Goal: Task Accomplishment & Management: Complete application form

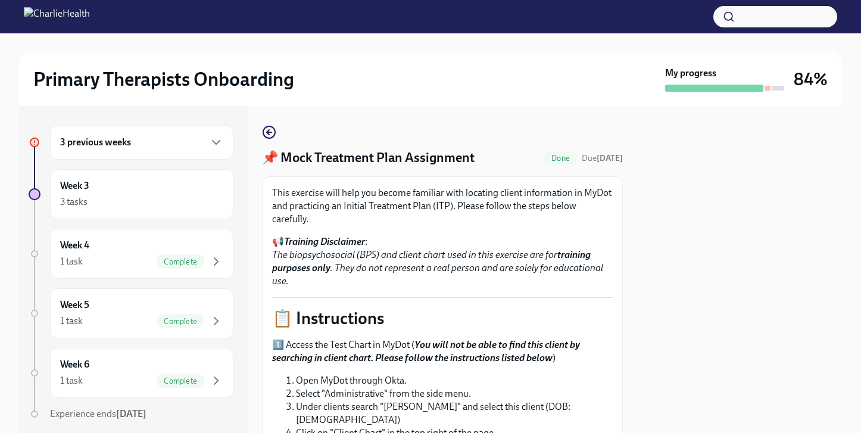
click at [698, 264] on div at bounding box center [739, 269] width 205 height 327
click at [695, 251] on div at bounding box center [739, 269] width 205 height 327
click at [660, 250] on div at bounding box center [739, 269] width 205 height 327
click at [680, 202] on div at bounding box center [739, 269] width 205 height 327
click at [831, 245] on div at bounding box center [739, 269] width 205 height 327
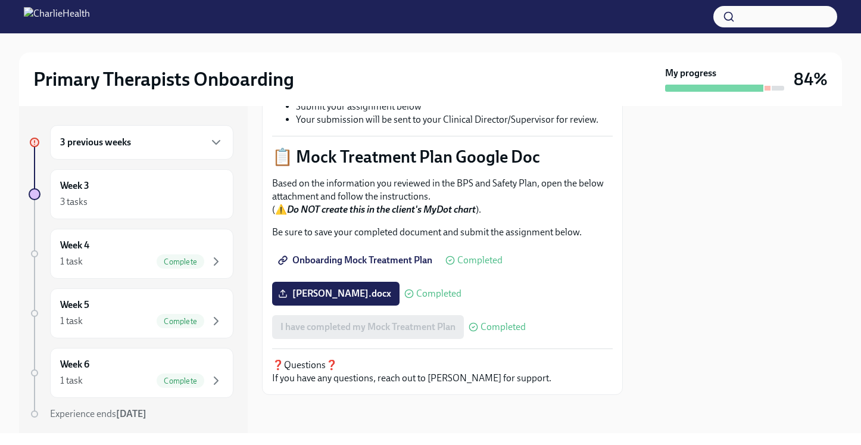
scroll to position [528, 0]
click at [132, 367] on div "Week 6 1 task Complete" at bounding box center [141, 373] width 163 height 30
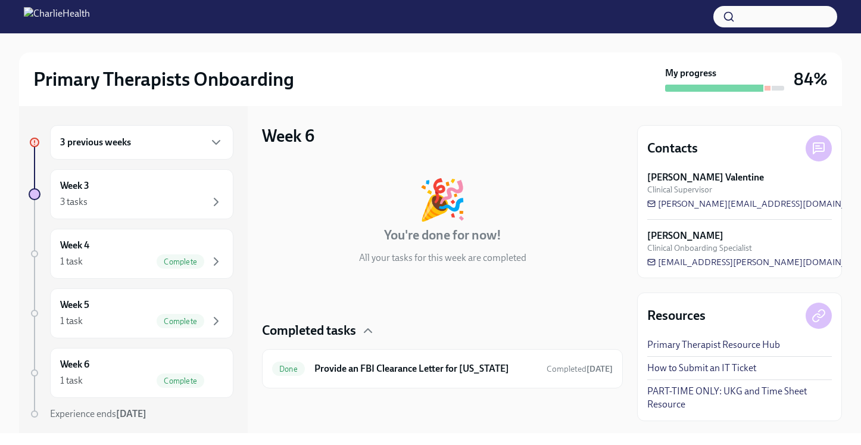
click at [183, 141] on div "3 previous weeks" at bounding box center [141, 142] width 163 height 14
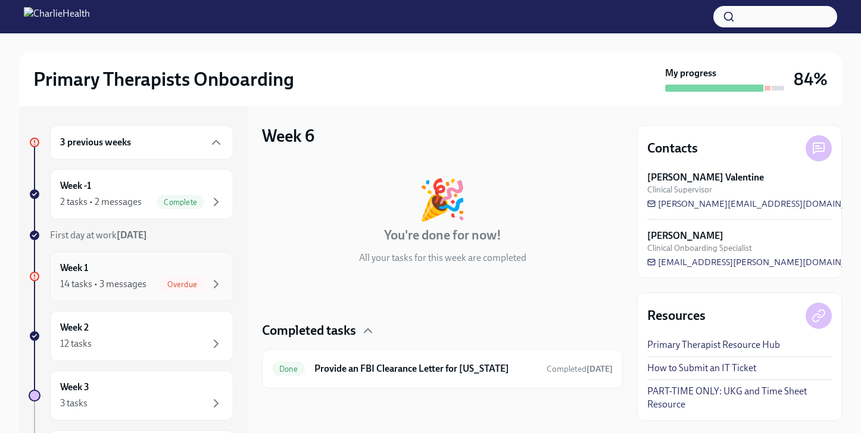
click at [188, 283] on span "Overdue" at bounding box center [182, 284] width 44 height 9
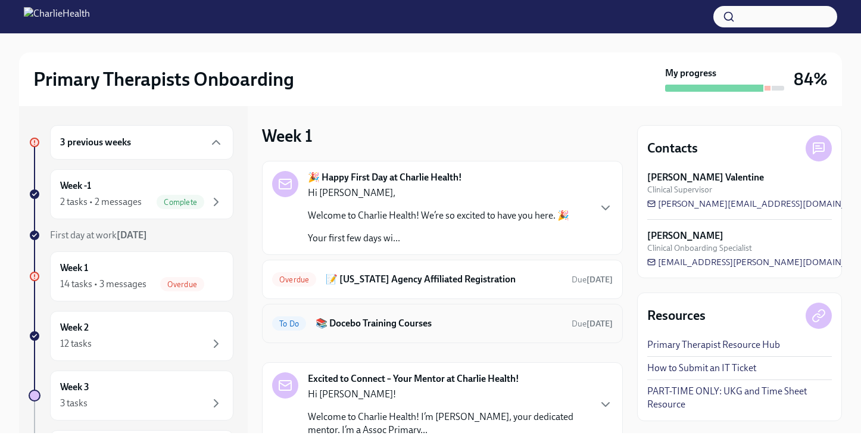
click at [498, 326] on h6 "📚 Docebo Training Courses" at bounding box center [439, 323] width 247 height 13
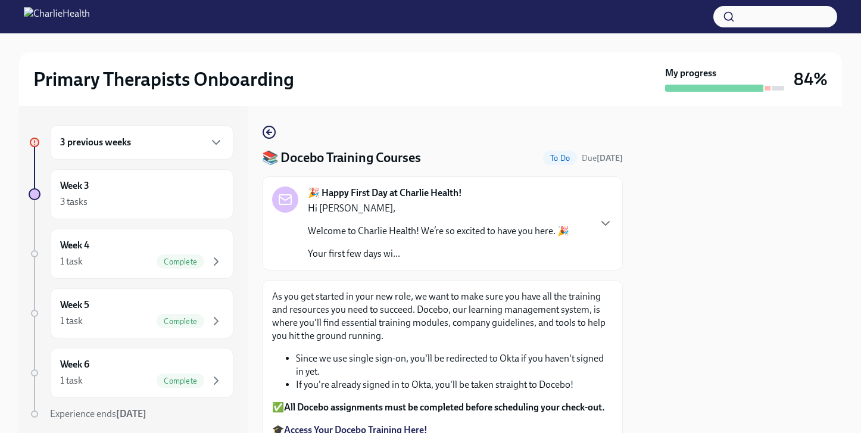
click at [699, 248] on div at bounding box center [739, 269] width 205 height 327
click at [659, 310] on div at bounding box center [739, 269] width 205 height 327
click at [596, 327] on p "As you get started in your new role, we want to make sure you have all the trai…" at bounding box center [442, 316] width 341 height 52
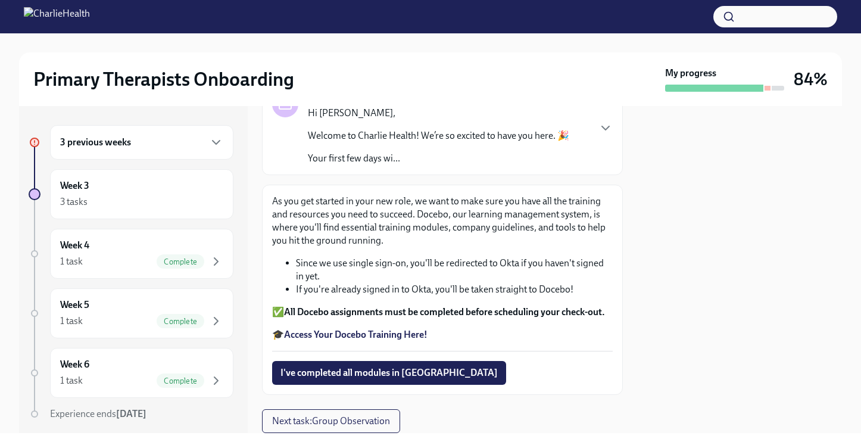
scroll to position [119, 0]
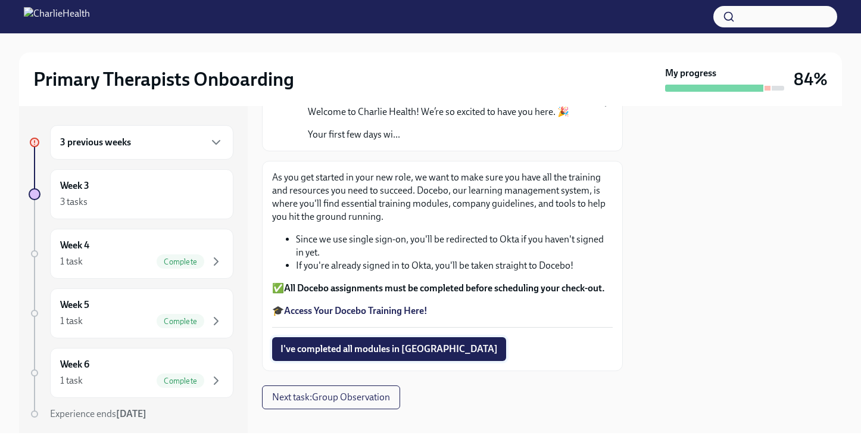
click at [353, 350] on span "I've completed all modules in [GEOGRAPHIC_DATA]" at bounding box center [388, 349] width 217 height 12
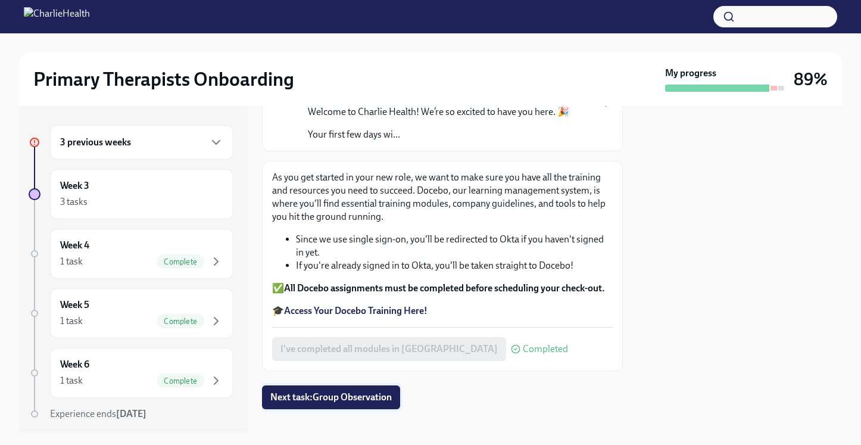
click at [331, 394] on span "Next task : Group Observation" at bounding box center [330, 397] width 121 height 12
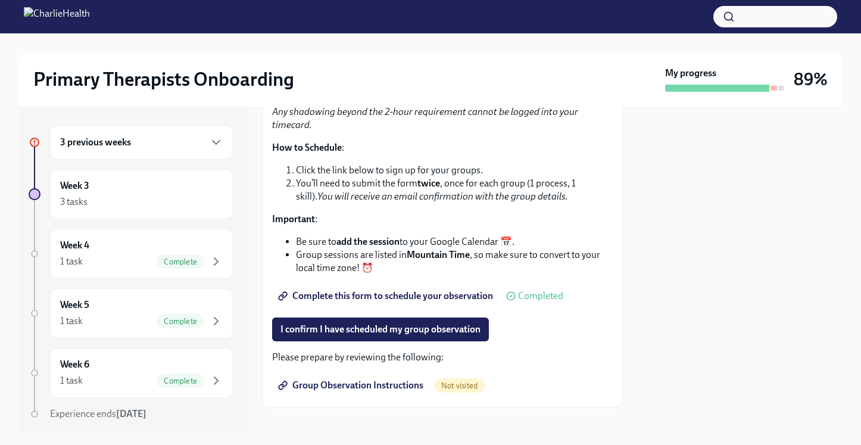
scroll to position [227, 0]
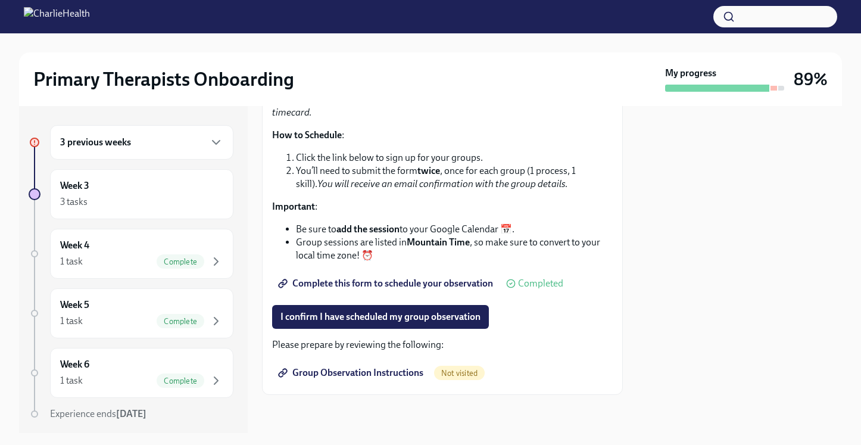
click at [364, 284] on span "Complete this form to schedule your observation" at bounding box center [386, 284] width 213 height 12
click at [213, 141] on icon "button" at bounding box center [216, 143] width 7 height 4
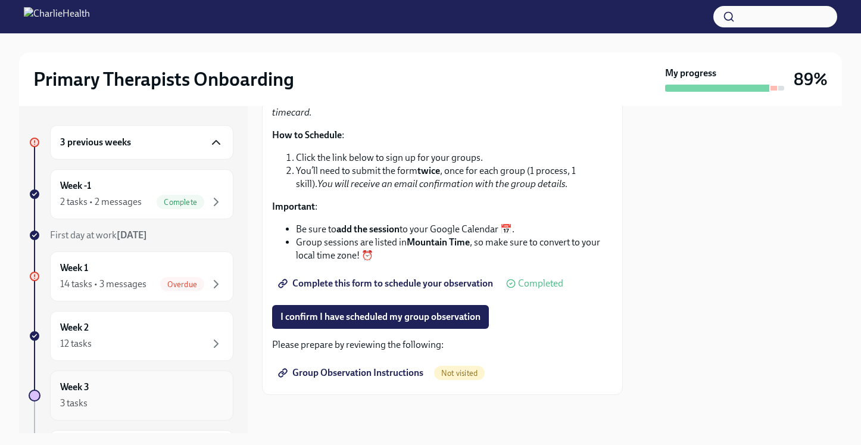
click at [217, 382] on div "Week 3 3 tasks" at bounding box center [141, 396] width 163 height 30
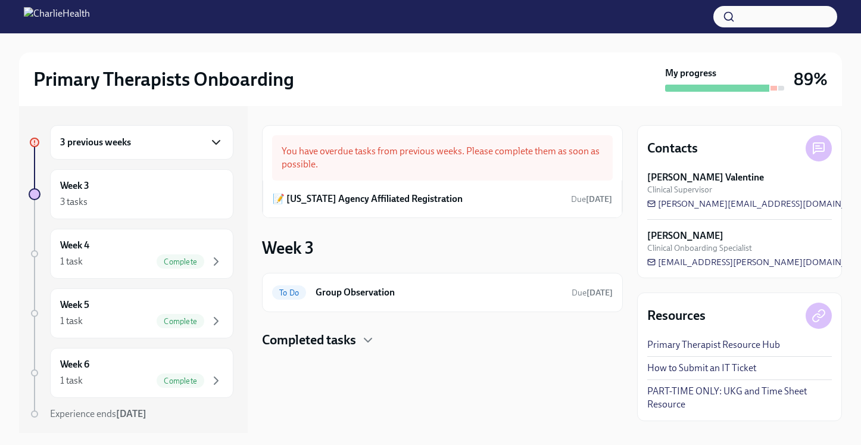
click at [214, 138] on icon "button" at bounding box center [216, 142] width 14 height 14
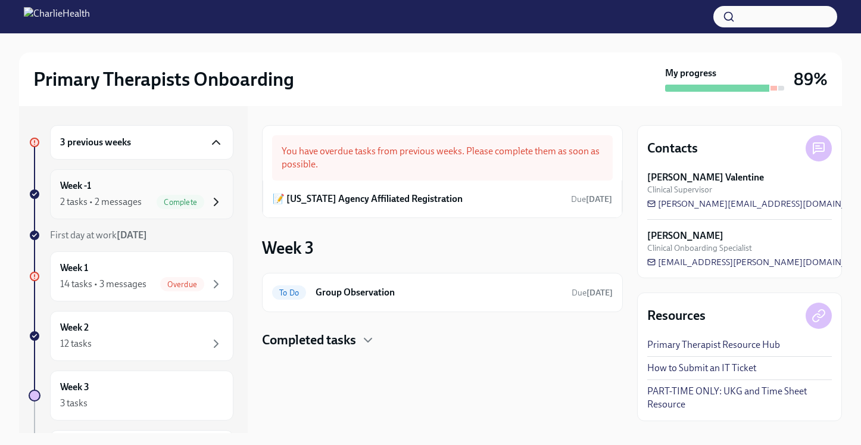
click at [212, 201] on icon "button" at bounding box center [216, 202] width 14 height 14
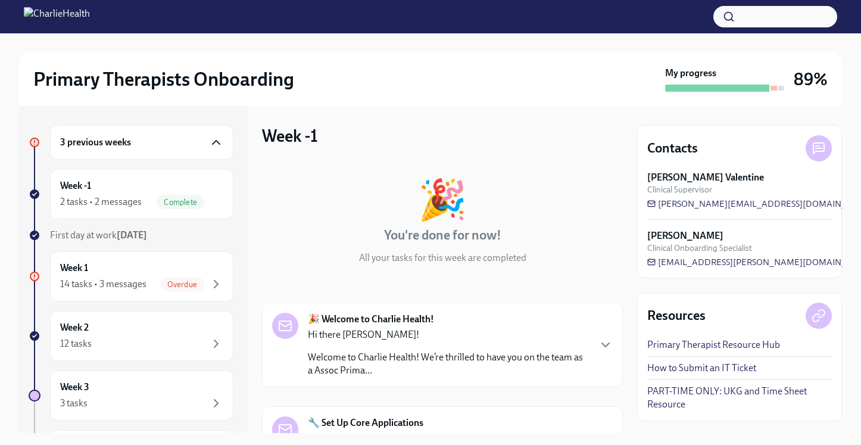
scroll to position [24, 0]
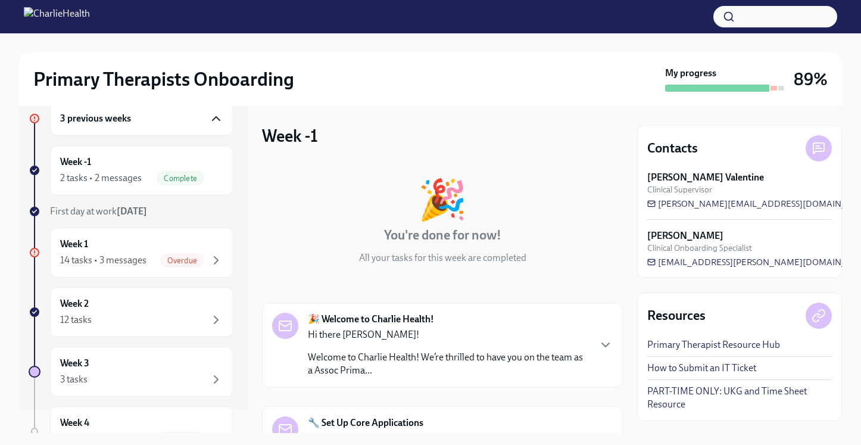
click at [640, 172] on div "Contacts [PERSON_NAME] Valentine Clinical Supervisor [PERSON_NAME][EMAIL_ADDRES…" at bounding box center [739, 201] width 205 height 153
click at [855, 114] on div "Primary Therapists Onboarding My progress 89% 3 previous weeks Week -1 2 tasks …" at bounding box center [430, 233] width 861 height 400
click at [607, 213] on div "🎉 You're done for now! All your tasks for this week are completed" at bounding box center [442, 222] width 361 height 85
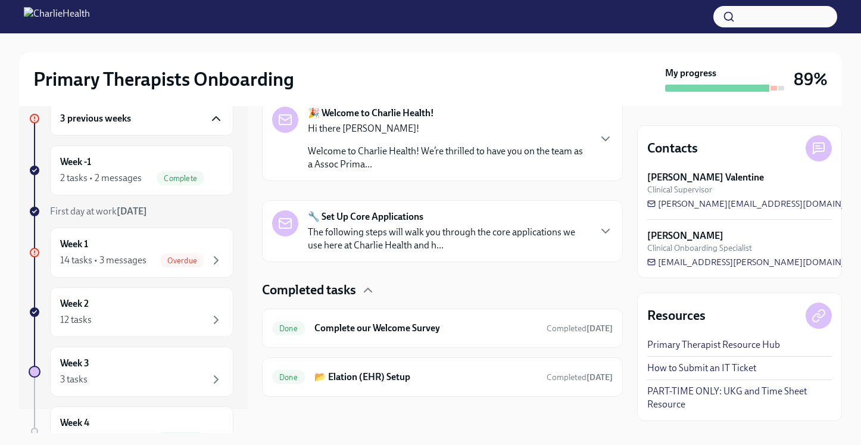
scroll to position [208, 0]
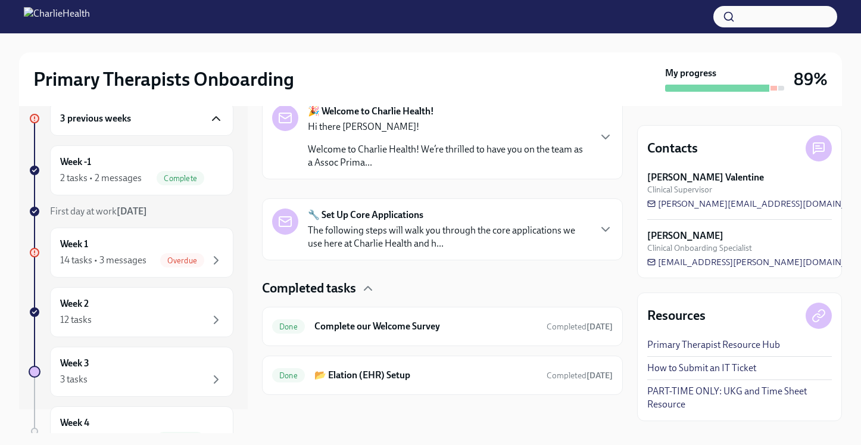
click at [604, 179] on div "🎉 Welcome to Charlie Health! Hi there [PERSON_NAME]! Welcome to Charlie Health!…" at bounding box center [442, 178] width 361 height 166
click at [606, 136] on icon "button" at bounding box center [605, 137] width 14 height 14
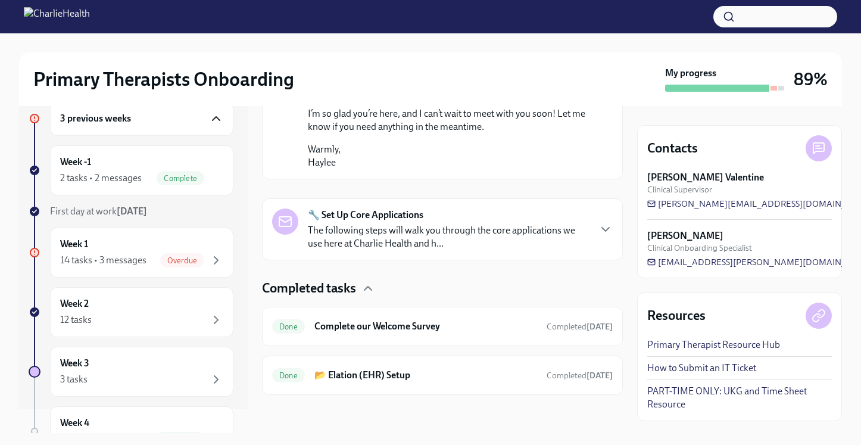
scroll to position [981, 0]
click at [606, 229] on icon "button" at bounding box center [605, 229] width 14 height 14
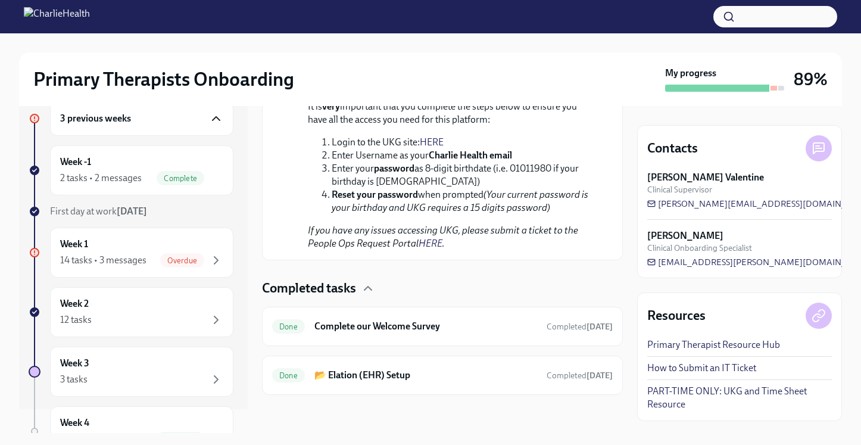
scroll to position [1869, 0]
click at [372, 286] on icon "button" at bounding box center [368, 288] width 14 height 14
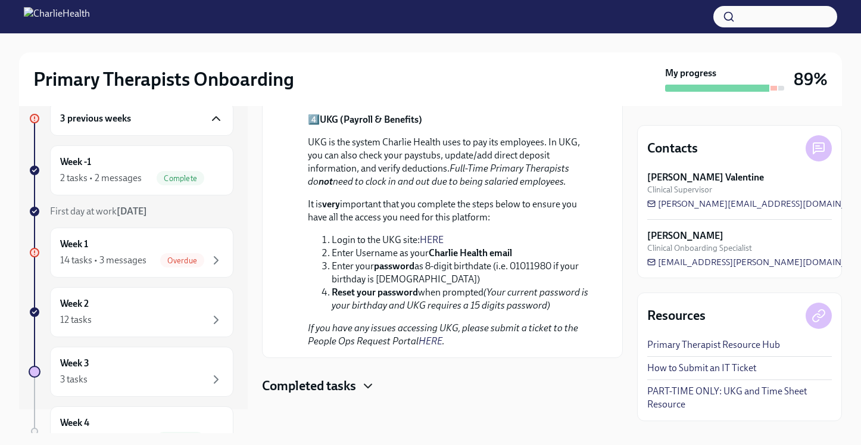
click at [216, 122] on icon "button" at bounding box center [216, 118] width 14 height 14
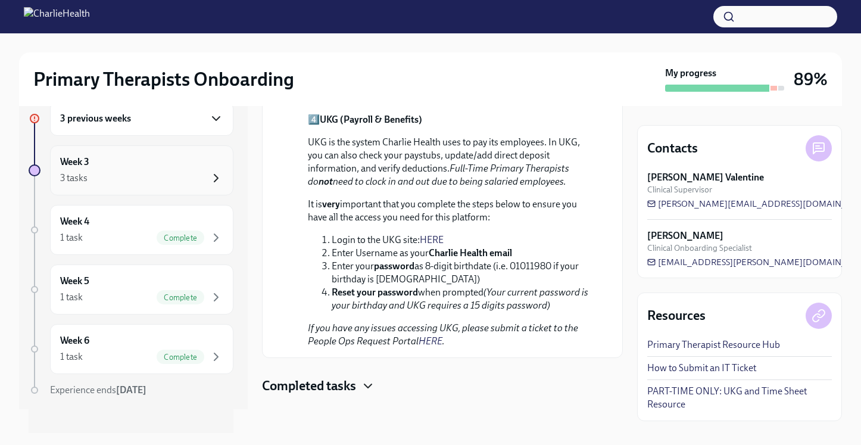
click at [219, 175] on icon "button" at bounding box center [216, 178] width 14 height 14
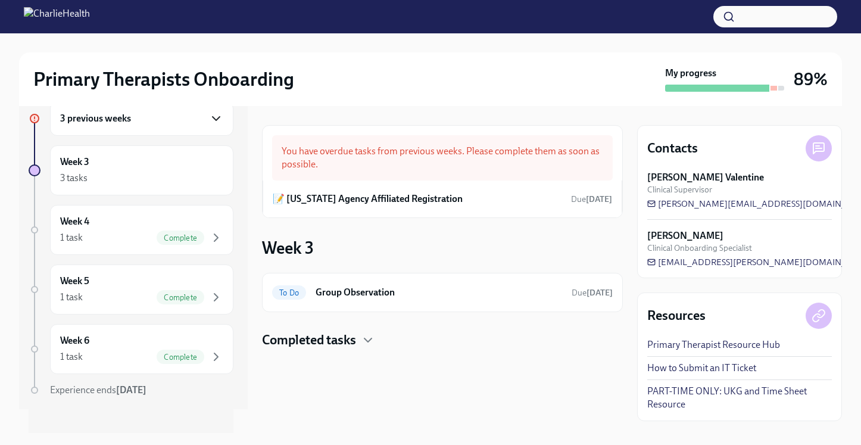
click at [540, 171] on div "You have overdue tasks from previous weeks. Please complete them as soon as pos…" at bounding box center [442, 157] width 341 height 45
click at [375, 336] on icon "button" at bounding box center [368, 340] width 14 height 14
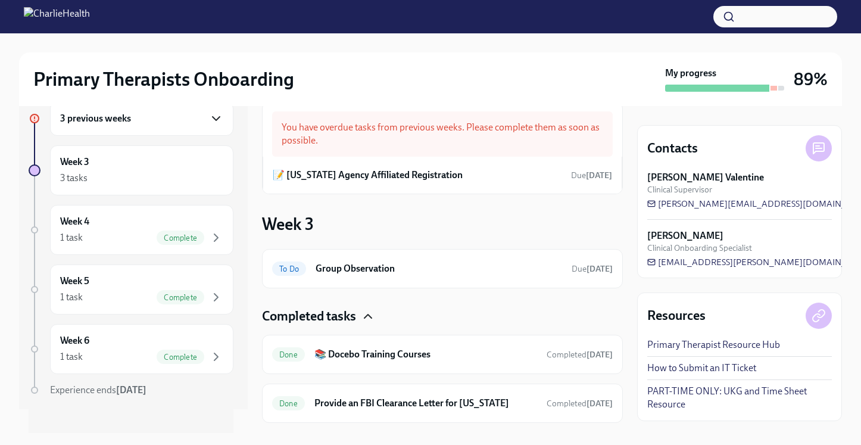
scroll to position [48, 0]
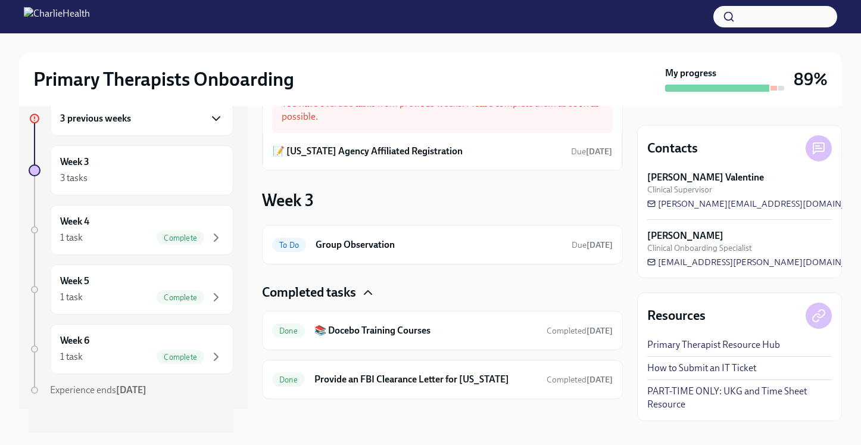
click at [519, 337] on div "Done 📚 Docebo Training Courses Completed [DATE]" at bounding box center [442, 330] width 341 height 19
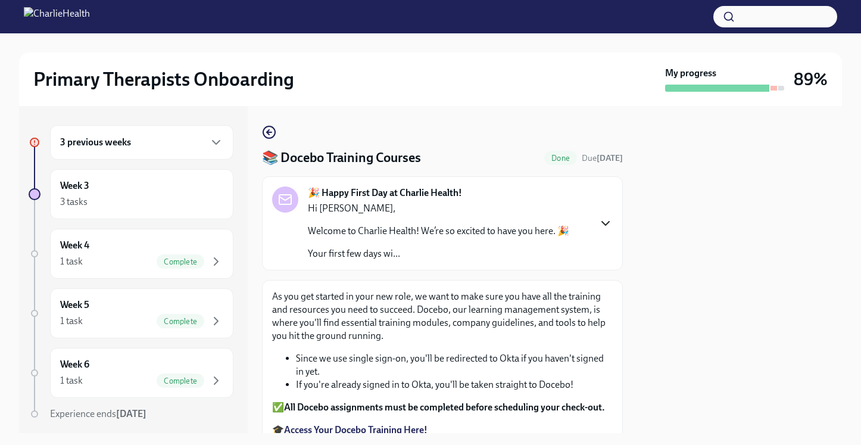
click at [608, 225] on icon "button" at bounding box center [605, 223] width 14 height 14
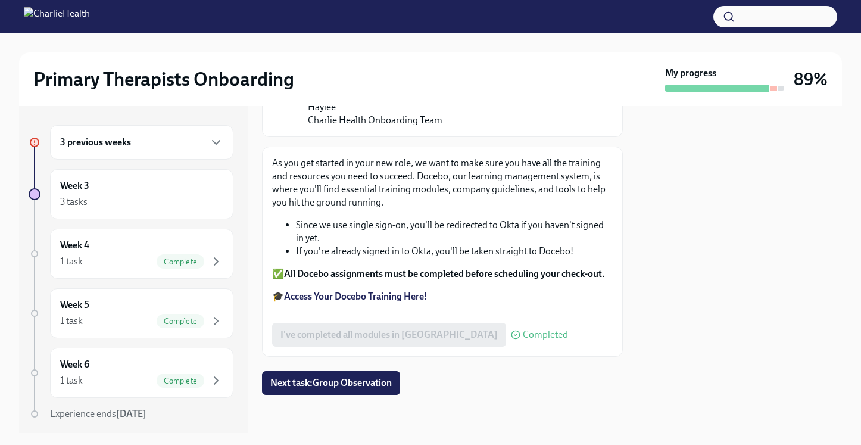
scroll to position [1112, 0]
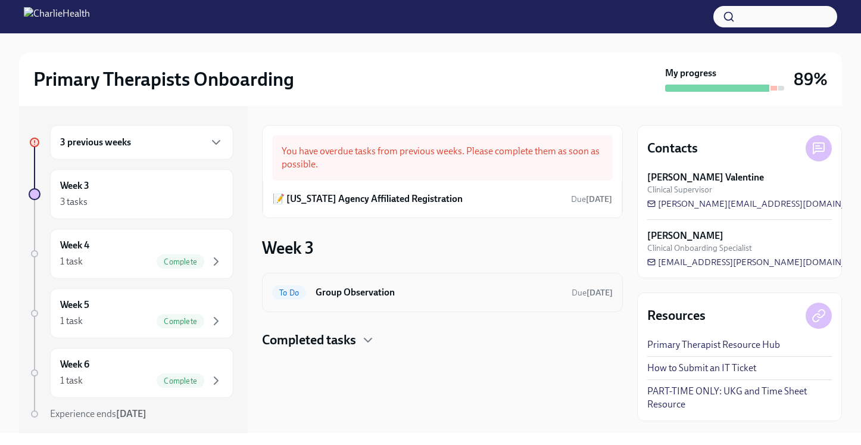
click at [413, 297] on h6 "Group Observation" at bounding box center [439, 292] width 247 height 13
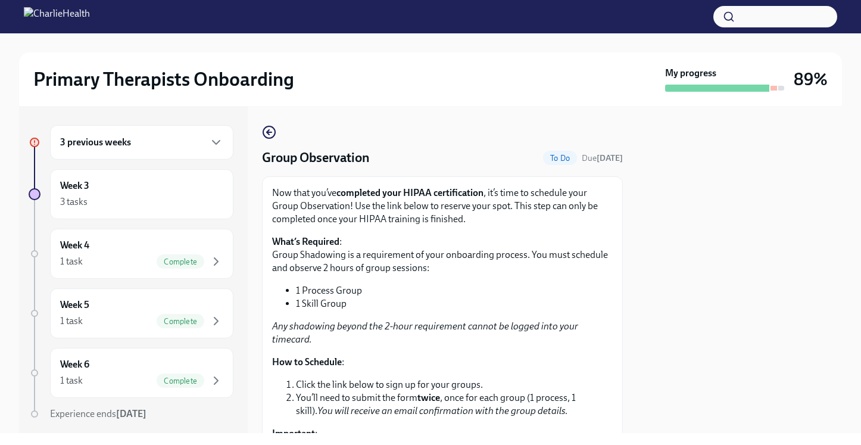
click at [420, 293] on li "1 Process Group" at bounding box center [454, 290] width 317 height 13
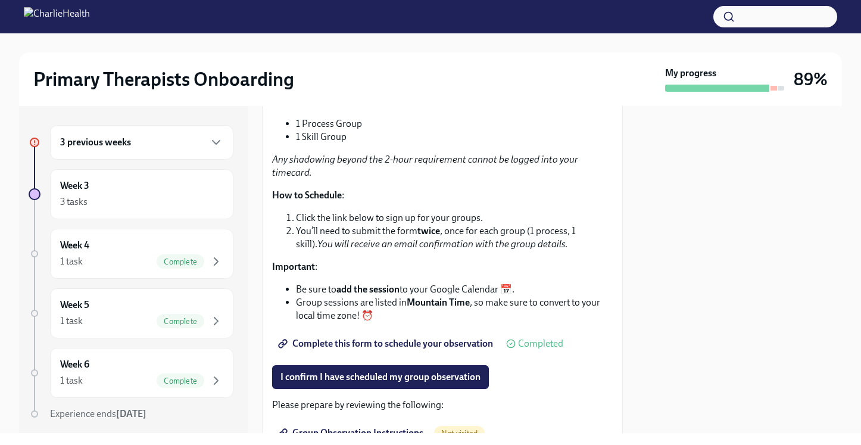
scroll to position [191, 0]
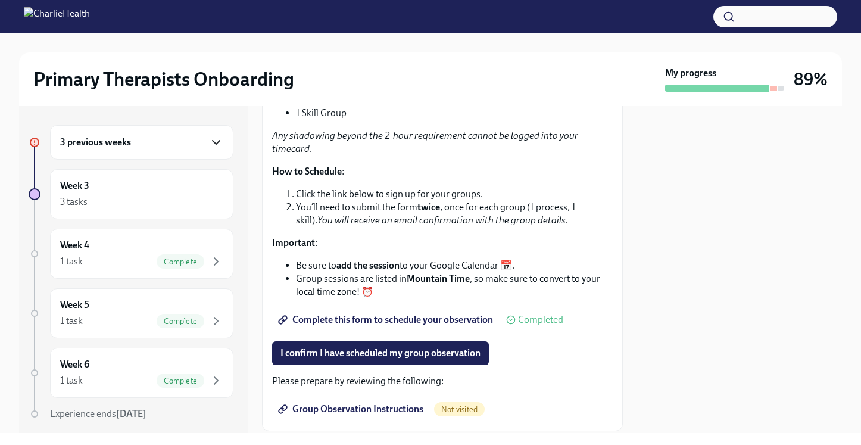
click at [217, 145] on icon "button" at bounding box center [216, 142] width 14 height 14
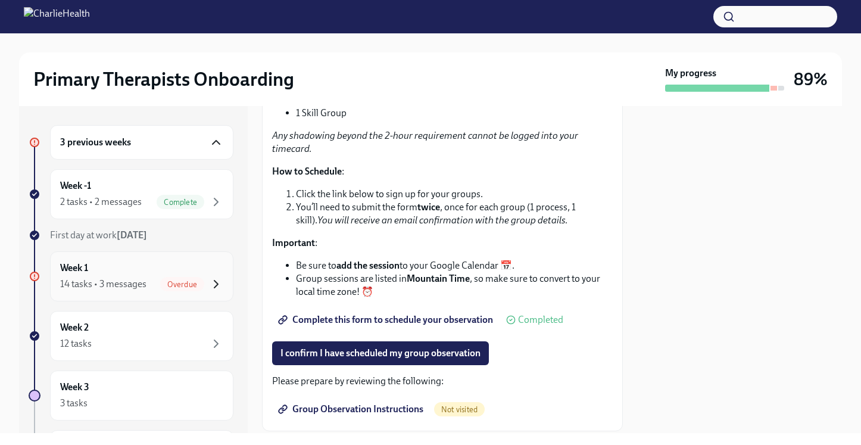
click at [216, 286] on icon "button" at bounding box center [216, 283] width 4 height 7
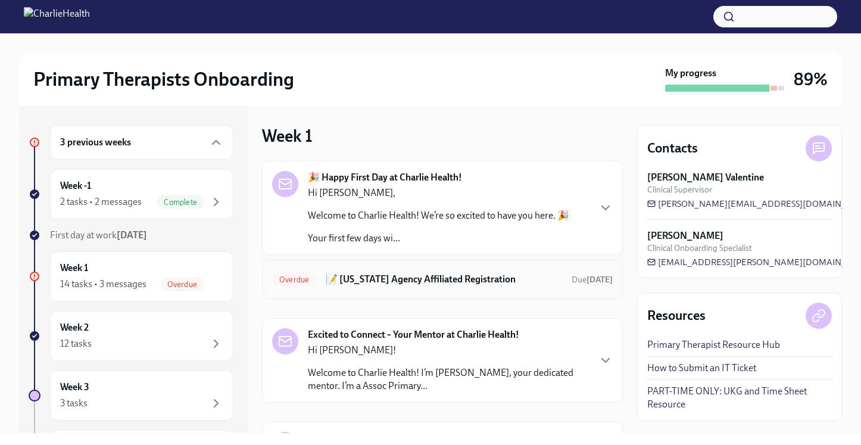
click at [472, 276] on h6 "📝 [US_STATE] Agency Affiliated Registration" at bounding box center [444, 279] width 236 height 13
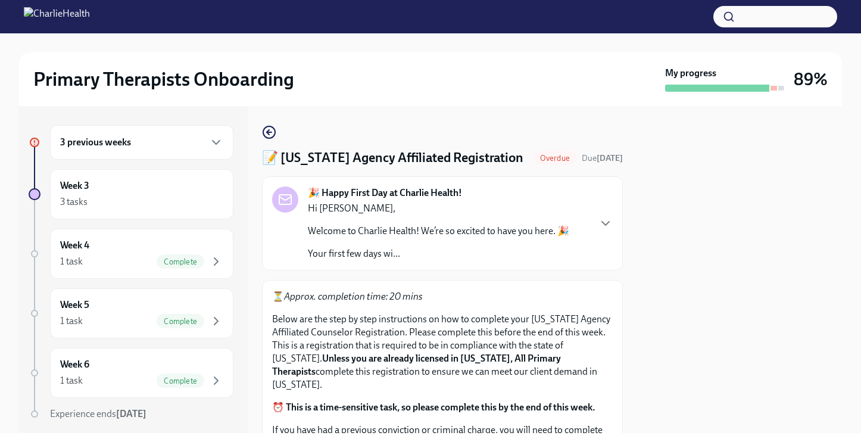
click at [663, 285] on div at bounding box center [739, 269] width 205 height 327
drag, startPoint x: 710, startPoint y: 300, endPoint x: 709, endPoint y: 273, distance: 26.2
click at [709, 295] on div at bounding box center [739, 269] width 205 height 327
click at [758, 283] on div at bounding box center [739, 269] width 205 height 327
click at [835, 310] on div at bounding box center [739, 269] width 205 height 327
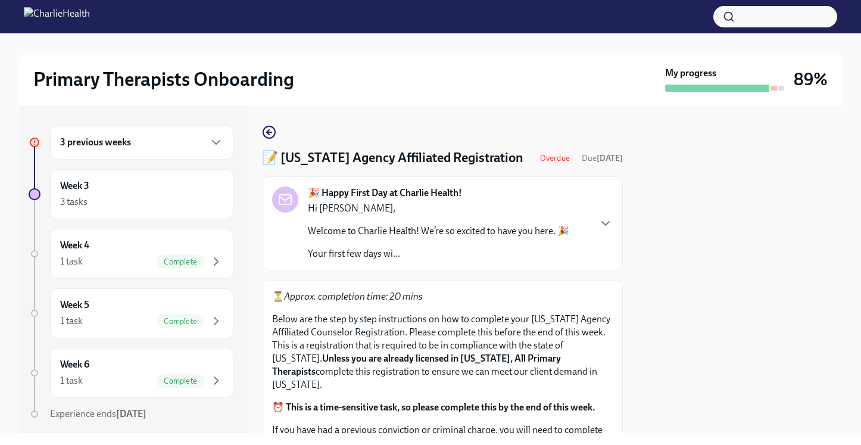
click at [575, 303] on p "⏳ Approx. completion time: 20 mins" at bounding box center [442, 296] width 341 height 13
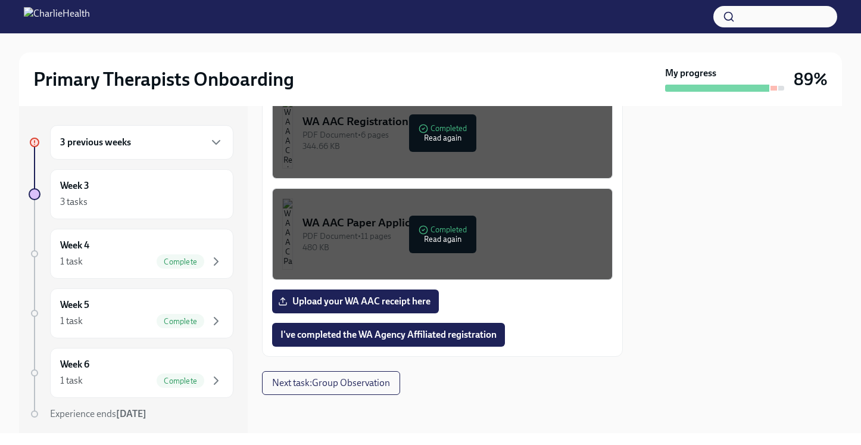
scroll to position [785, 0]
click at [173, 259] on span "Complete" at bounding box center [181, 261] width 48 height 9
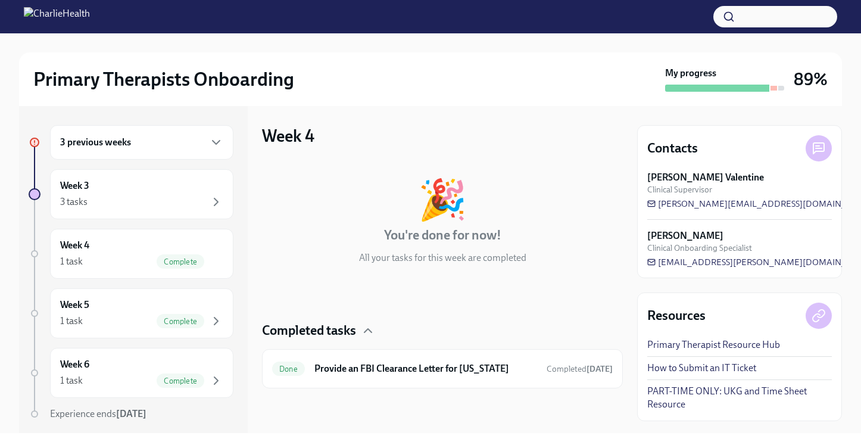
click at [481, 308] on div "🎉 You're done for now! All your tasks for this week are completed Completed tas…" at bounding box center [442, 274] width 361 height 227
click at [188, 259] on span "Complete" at bounding box center [181, 261] width 48 height 9
click at [198, 244] on div "Week 4 1 task Complete" at bounding box center [141, 254] width 163 height 30
click at [147, 324] on div "1 task Complete" at bounding box center [141, 321] width 163 height 14
click at [217, 379] on icon "button" at bounding box center [216, 380] width 4 height 7
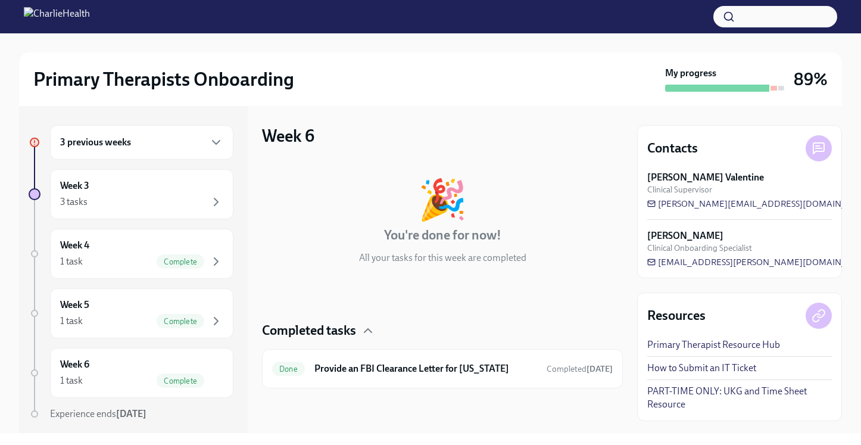
click at [411, 108] on div "Week 6 🎉 You're done for now! All your tasks for this week are completed Comple…" at bounding box center [442, 269] width 361 height 327
click at [277, 420] on div at bounding box center [442, 407] width 361 height 38
click at [283, 166] on div "🎉 You're done for now! All your tasks for this week are completed Completed tas…" at bounding box center [442, 274] width 361 height 227
click at [619, 210] on div "🎉 You're done for now! All your tasks for this week are completed" at bounding box center [442, 222] width 361 height 85
click at [278, 416] on div at bounding box center [442, 407] width 361 height 38
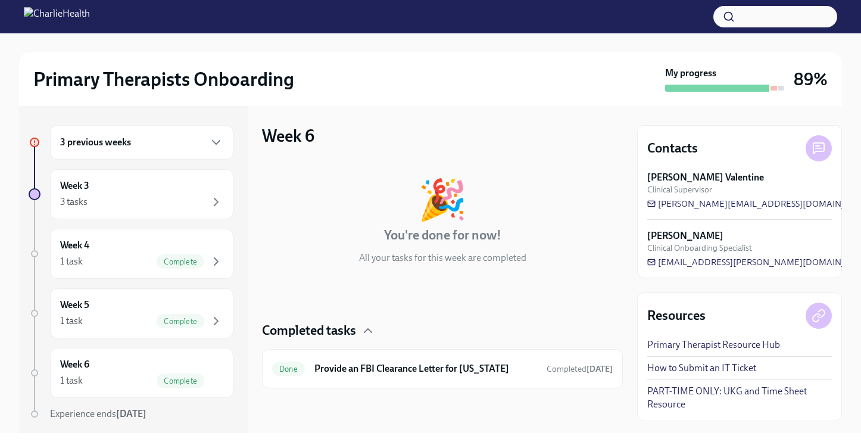
click at [740, 16] on button "button" at bounding box center [775, 16] width 124 height 21
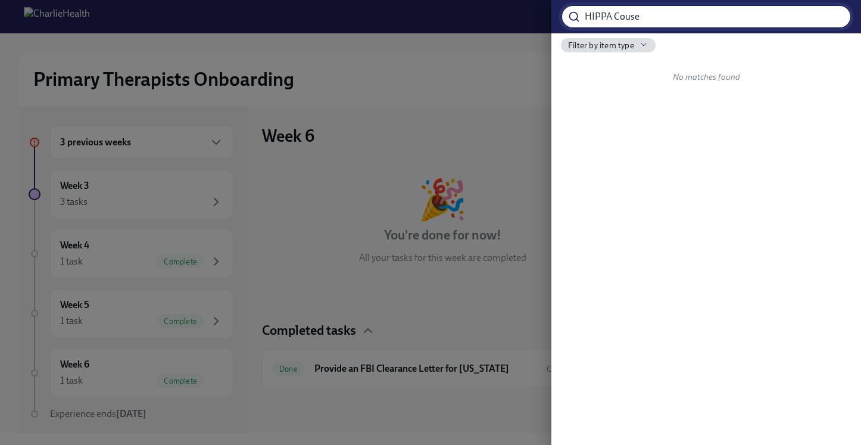
type input "HIPPA Couse"
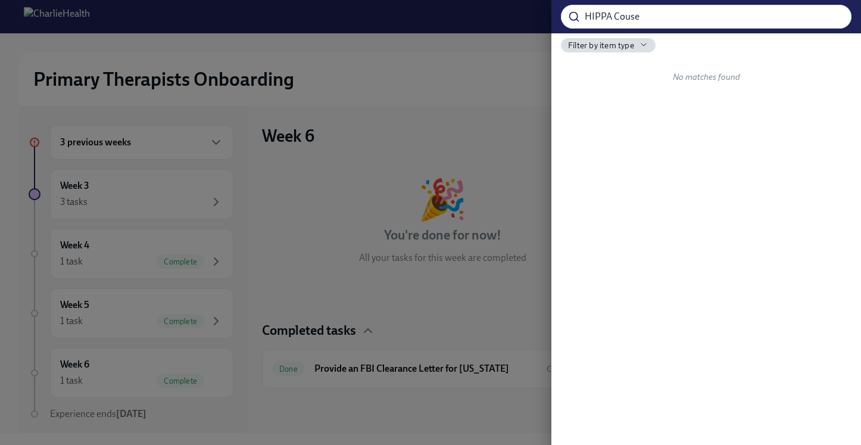
click at [632, 47] on span "Filter by item type" at bounding box center [601, 45] width 66 height 11
click at [628, 129] on div at bounding box center [430, 222] width 861 height 445
click at [520, 119] on div at bounding box center [430, 222] width 861 height 445
